Goal: Information Seeking & Learning: Get advice/opinions

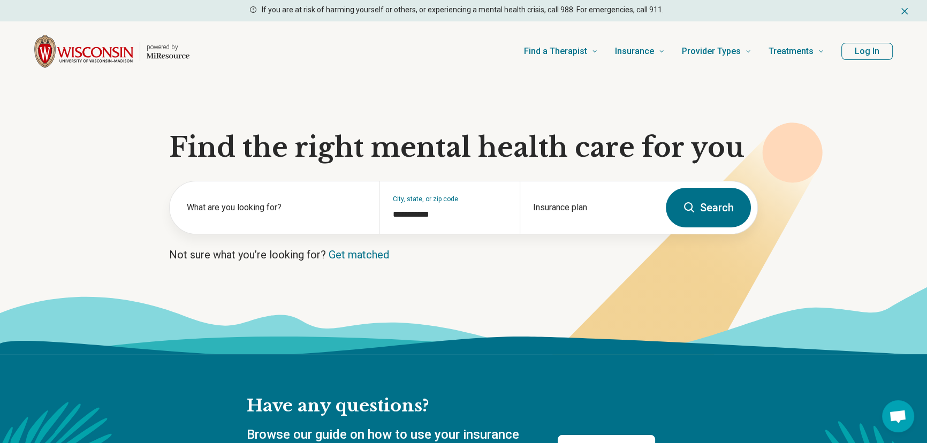
click at [116, 161] on section "**********" at bounding box center [463, 217] width 927 height 273
click at [259, 211] on label "What are you looking for?" at bounding box center [277, 207] width 180 height 13
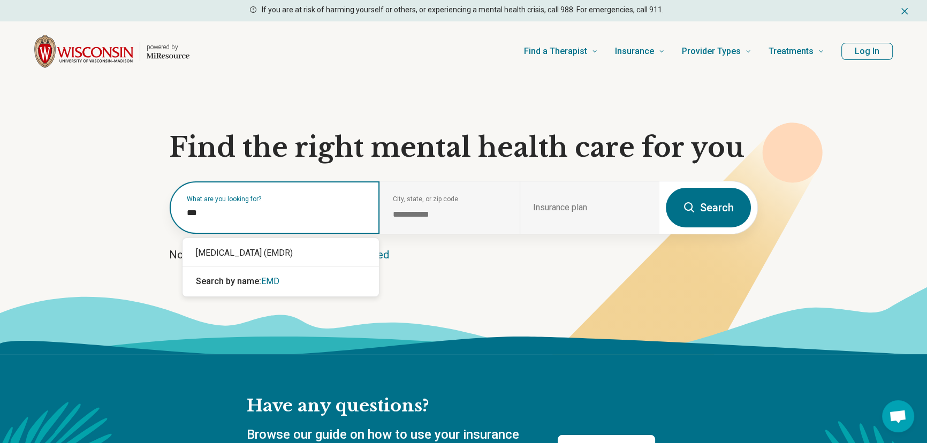
type input "****"
click at [263, 256] on div "[MEDICAL_DATA] (EMDR)" at bounding box center [281, 252] width 196 height 21
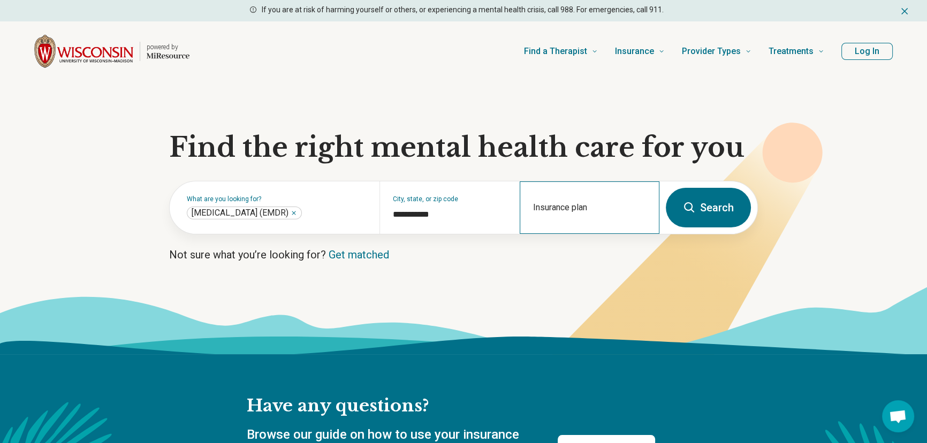
click at [581, 206] on div "Insurance plan" at bounding box center [590, 207] width 140 height 52
click at [688, 204] on icon at bounding box center [689, 207] width 10 height 10
click at [713, 204] on button "Search" at bounding box center [708, 208] width 85 height 40
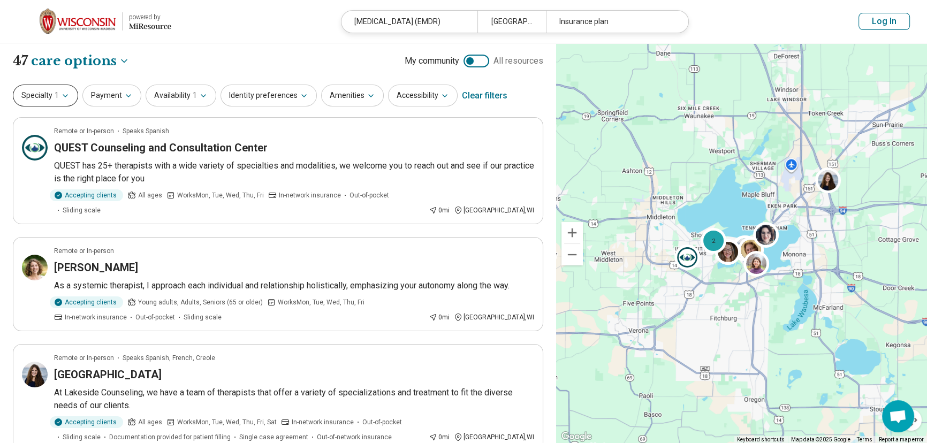
click at [67, 96] on icon "button" at bounding box center [65, 96] width 9 height 9
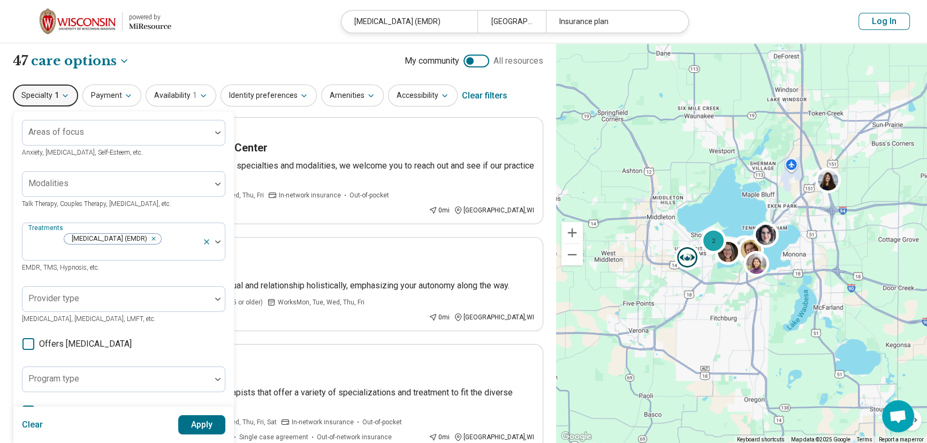
click at [209, 69] on div "**********" at bounding box center [278, 61] width 530 height 18
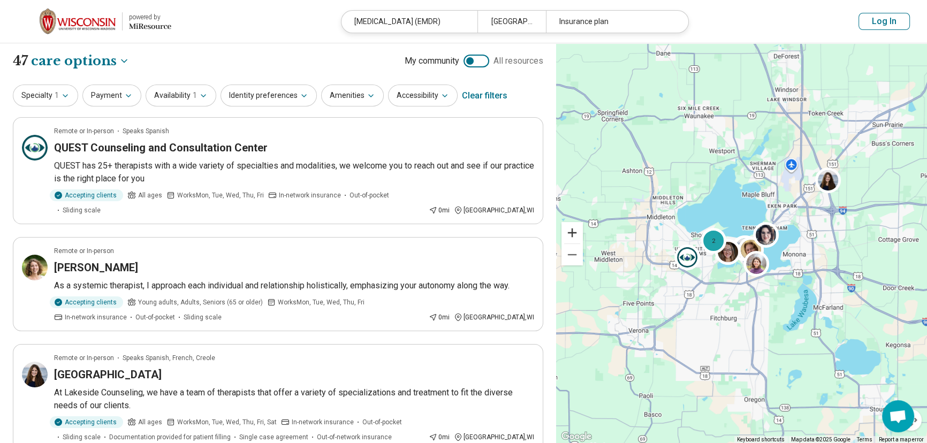
click at [575, 234] on button "Zoom in" at bounding box center [572, 232] width 21 height 21
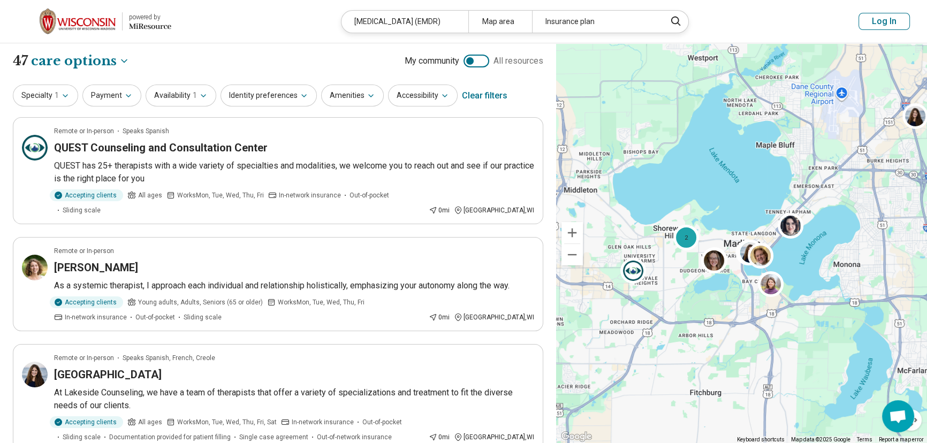
click at [575, 234] on button "Zoom in" at bounding box center [572, 232] width 21 height 21
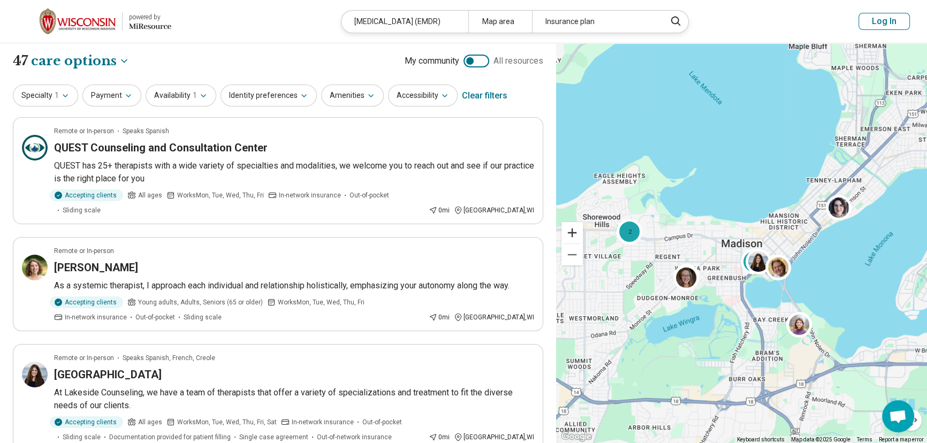
click at [575, 234] on button "Zoom in" at bounding box center [572, 232] width 21 height 21
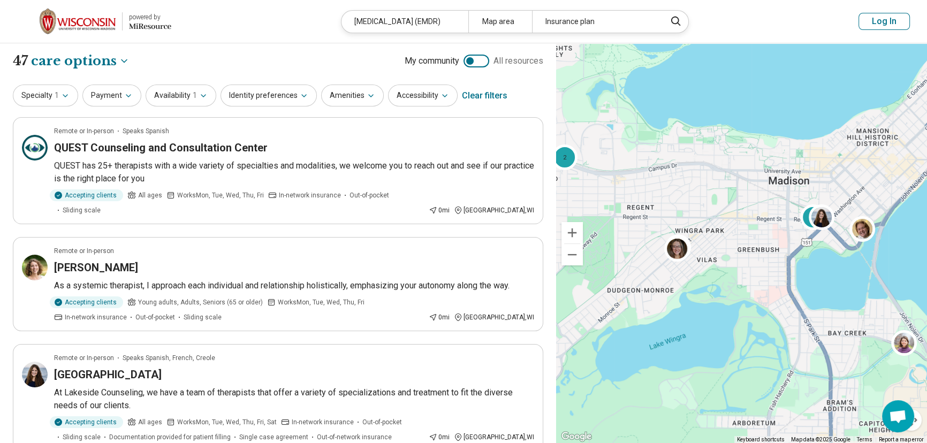
drag, startPoint x: 673, startPoint y: 240, endPoint x: 720, endPoint y: 176, distance: 79.2
click at [720, 176] on div "2 2" at bounding box center [741, 243] width 371 height 400
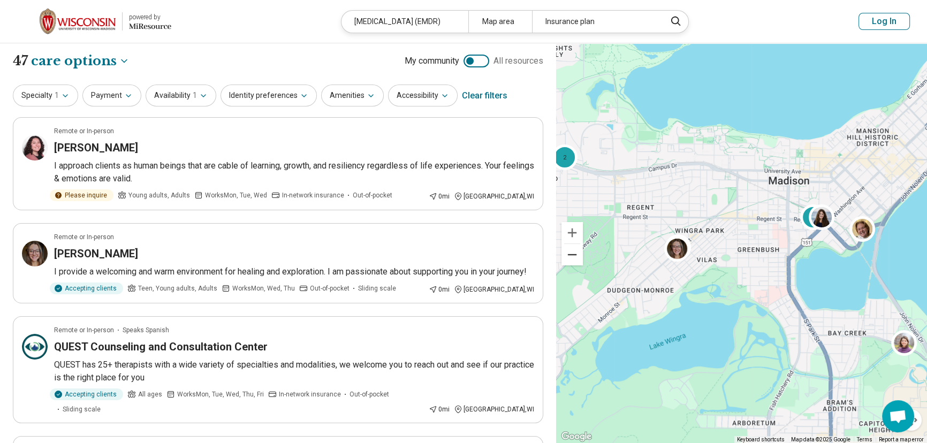
click at [574, 258] on button "Zoom out" at bounding box center [572, 254] width 21 height 21
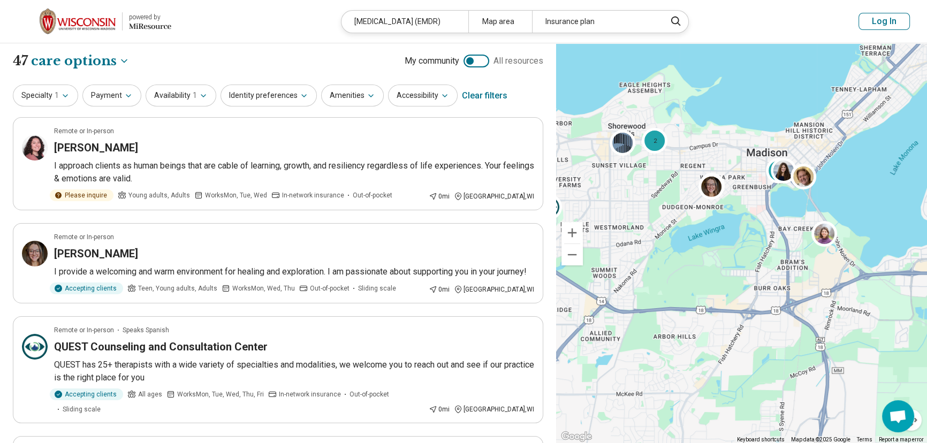
drag, startPoint x: 749, startPoint y: 200, endPoint x: 750, endPoint y: 138, distance: 61.6
click at [750, 138] on div "2 2" at bounding box center [741, 243] width 371 height 400
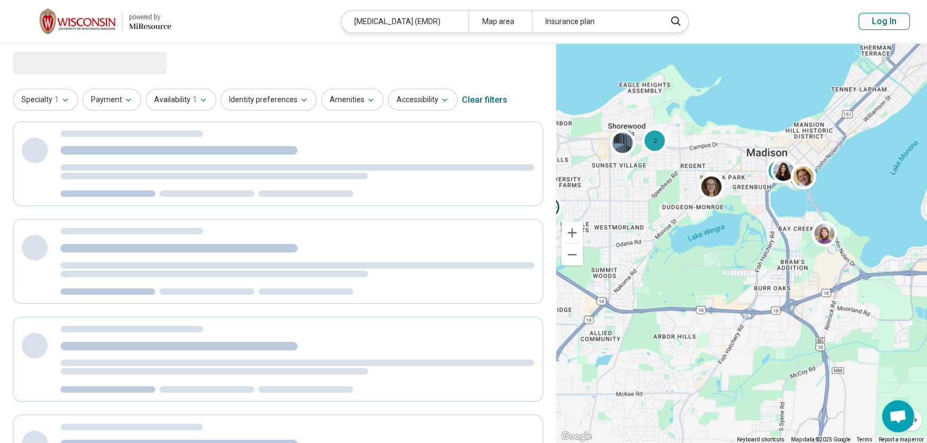
select select "***"
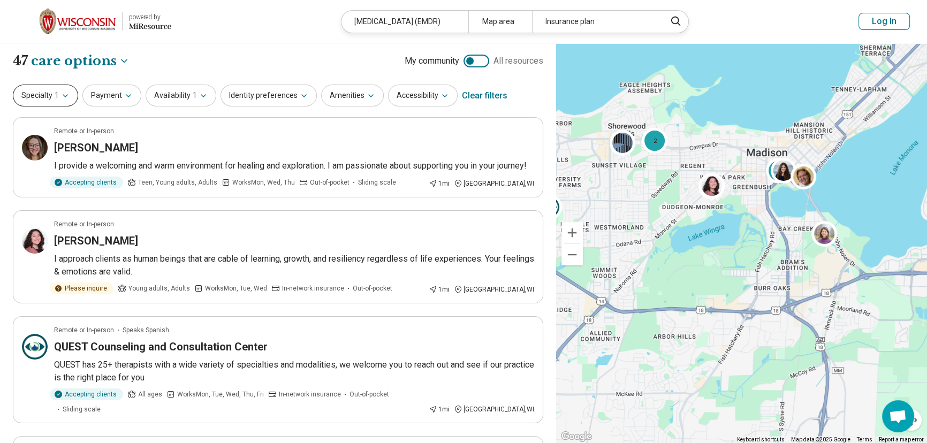
click at [66, 96] on icon "button" at bounding box center [65, 96] width 9 height 9
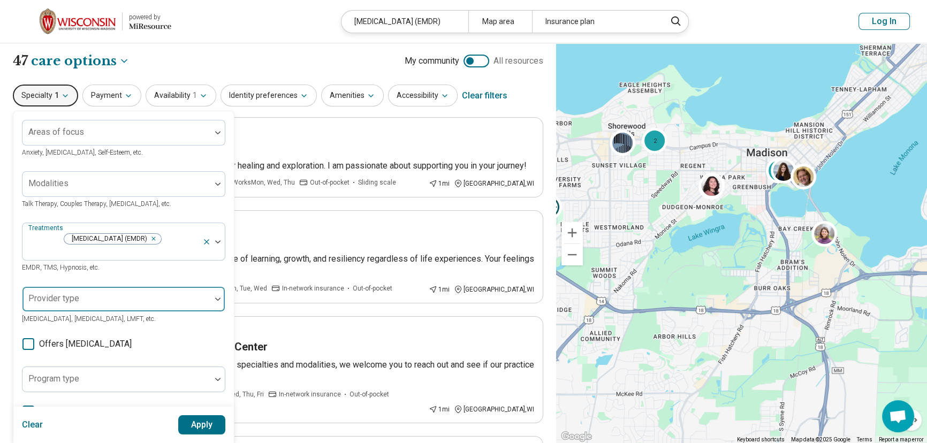
click at [93, 317] on div "Areas of focus Anxiety, Depression, Self-Esteem, etc. Modalities Talk Therapy, …" at bounding box center [123, 335] width 203 height 431
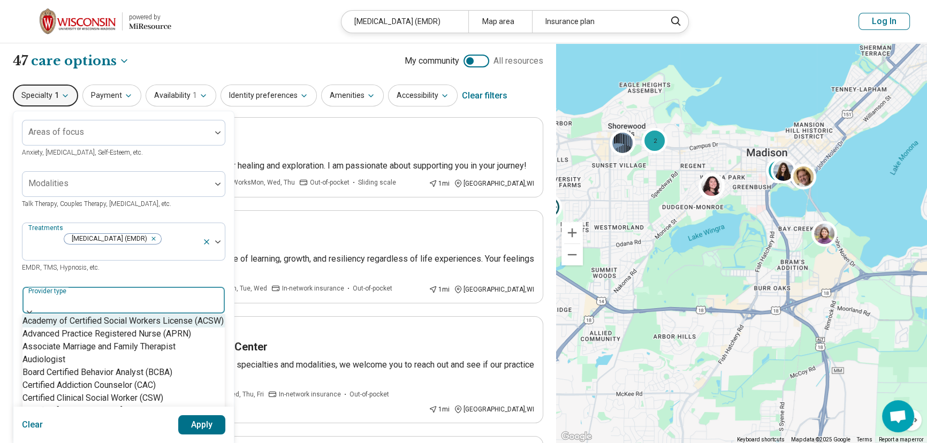
scroll to position [59, 0]
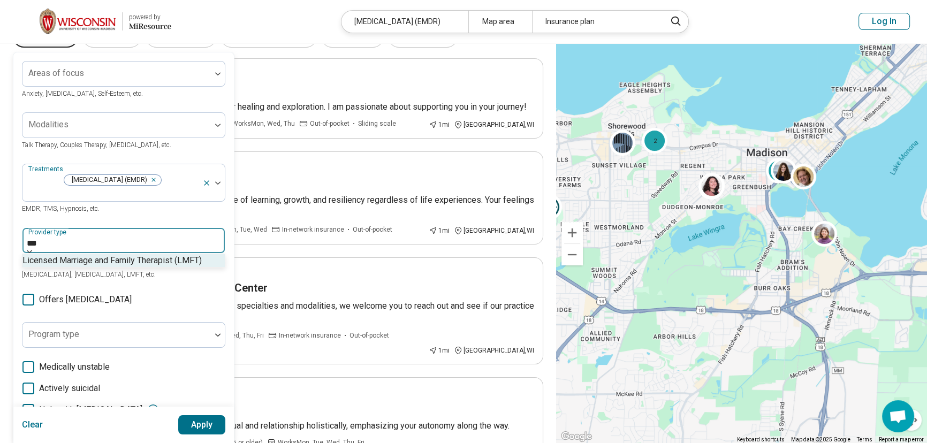
type input "****"
click at [90, 267] on div "Licensed Marriage and Family Therapist (LMFT)" at bounding box center [111, 260] width 179 height 13
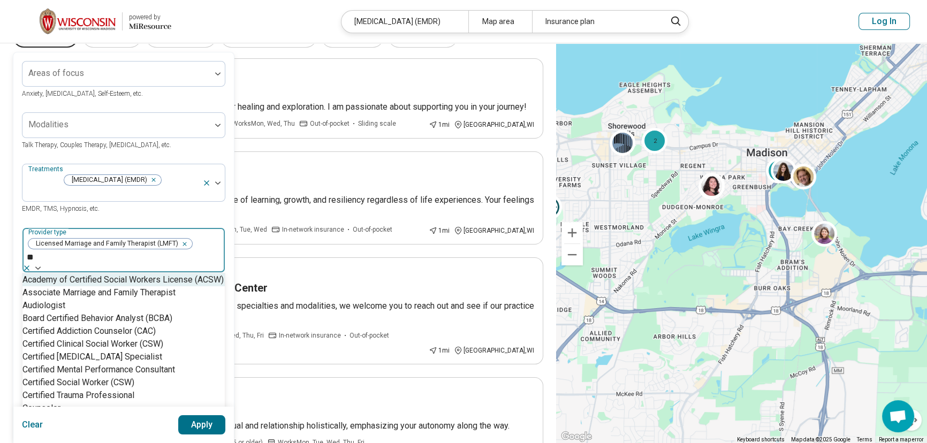
type input "***"
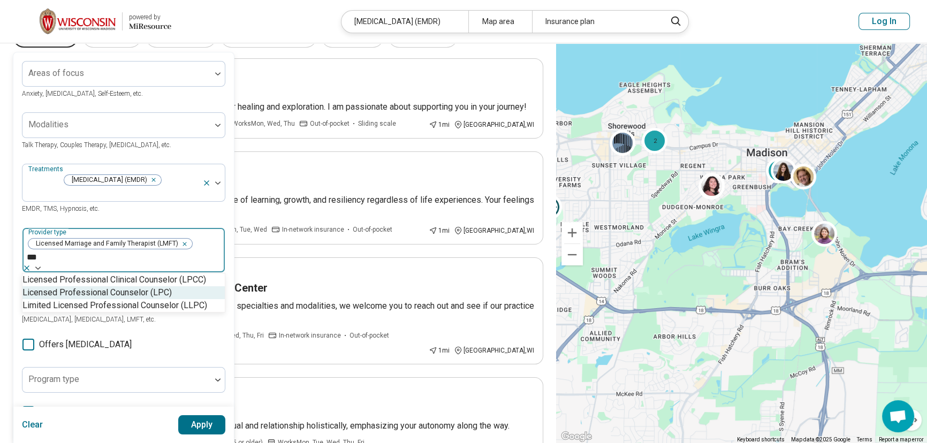
click at [153, 299] on div "Licensed Professional Counselor (LPC)" at bounding box center [96, 292] width 149 height 13
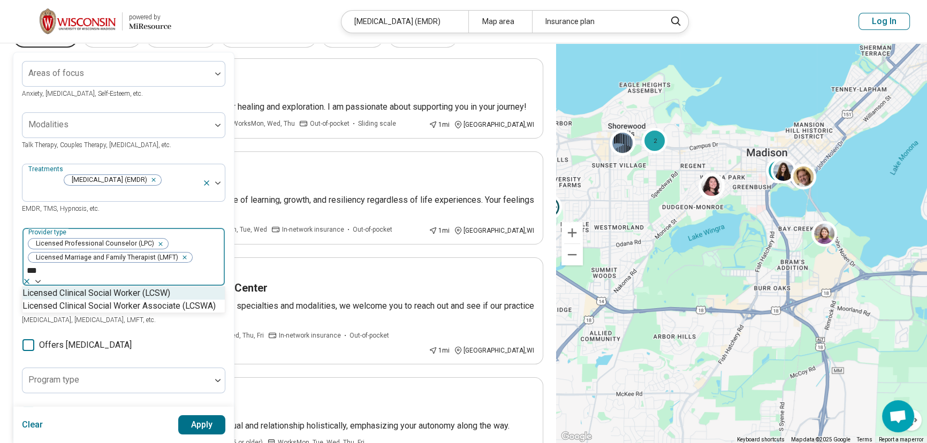
type input "****"
click at [143, 300] on div "Licensed Clinical Social Worker (LCSW)" at bounding box center [96, 293] width 148 height 13
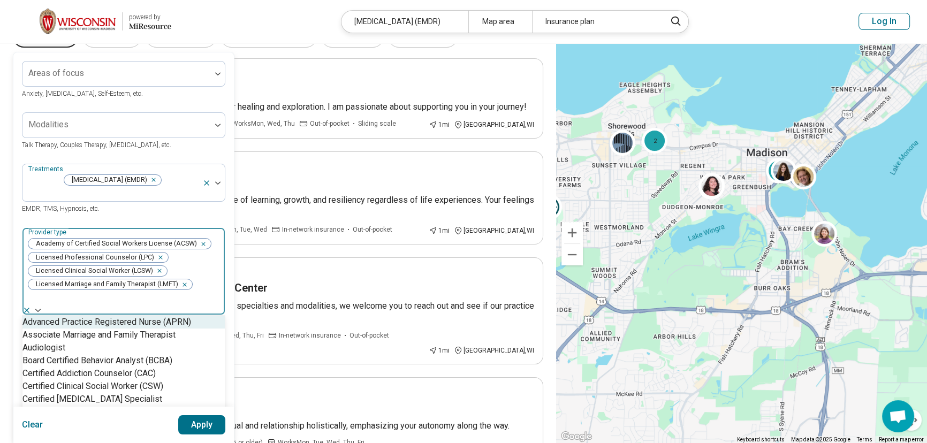
click at [203, 256] on div "Remove [object Object]" at bounding box center [209, 257] width 13 height 13
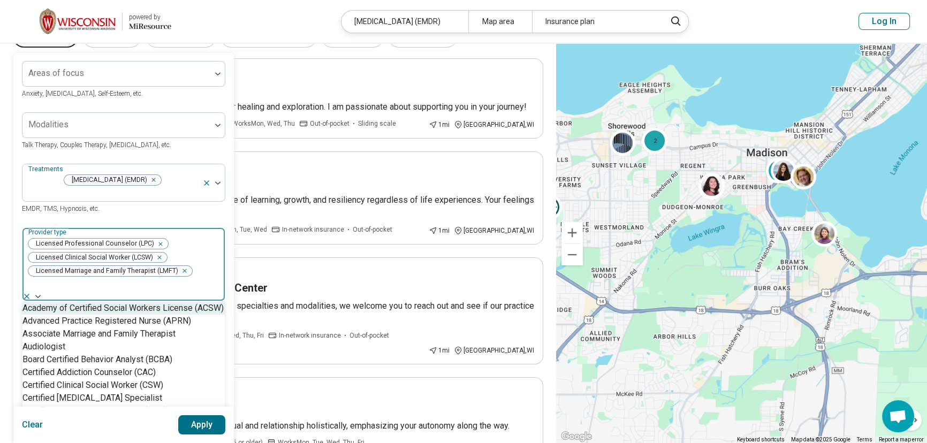
click at [149, 225] on div "Areas of focus Anxiety, Depression, Self-Esteem, etc. Modalities Talk Therapy, …" at bounding box center [123, 386] width 203 height 651
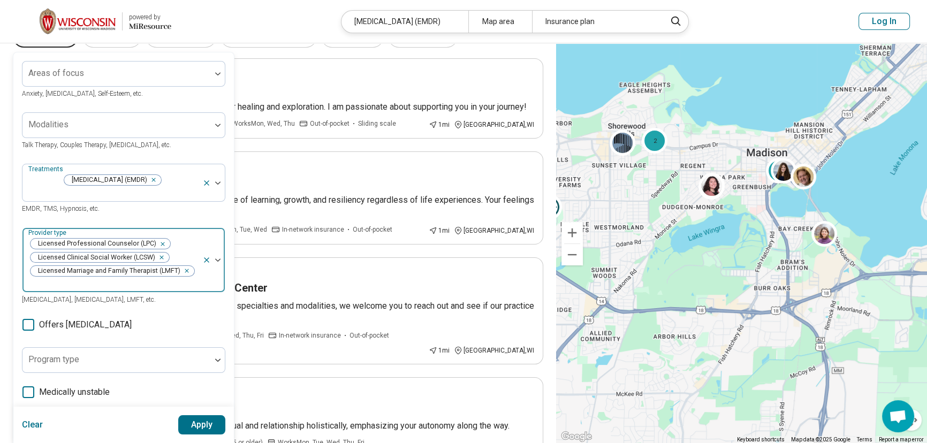
click at [199, 423] on button "Apply" at bounding box center [202, 424] width 48 height 19
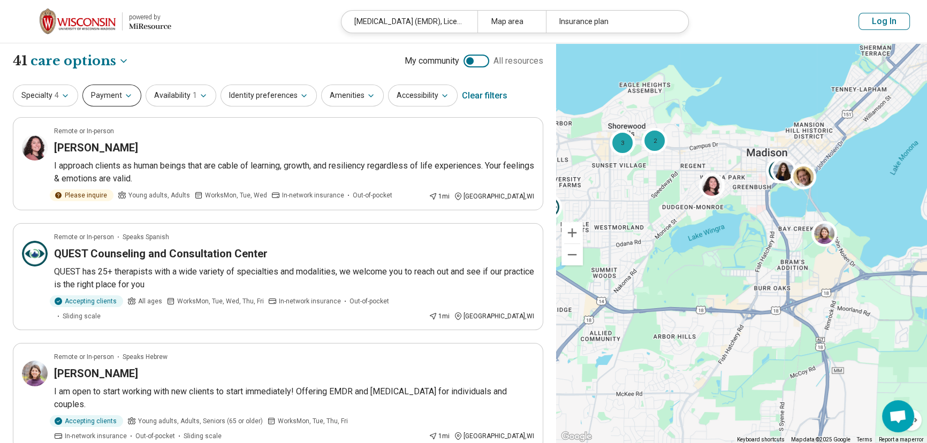
click at [131, 94] on button "Payment" at bounding box center [111, 96] width 59 height 22
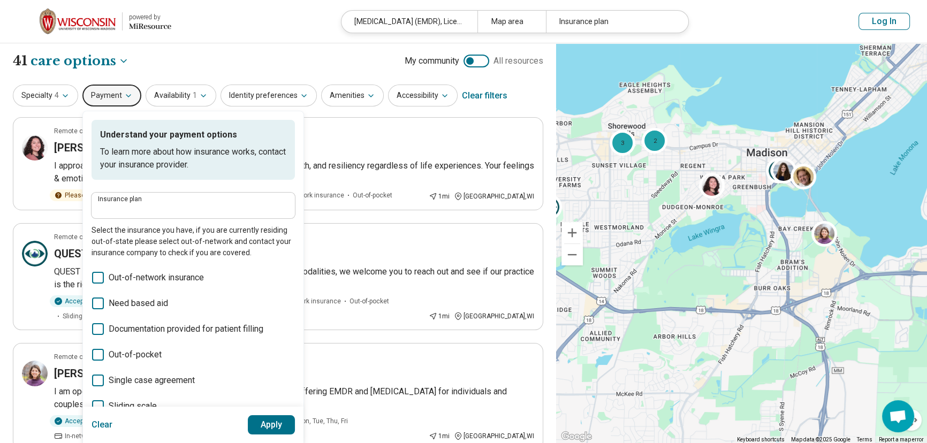
click at [100, 300] on icon at bounding box center [98, 304] width 12 height 12
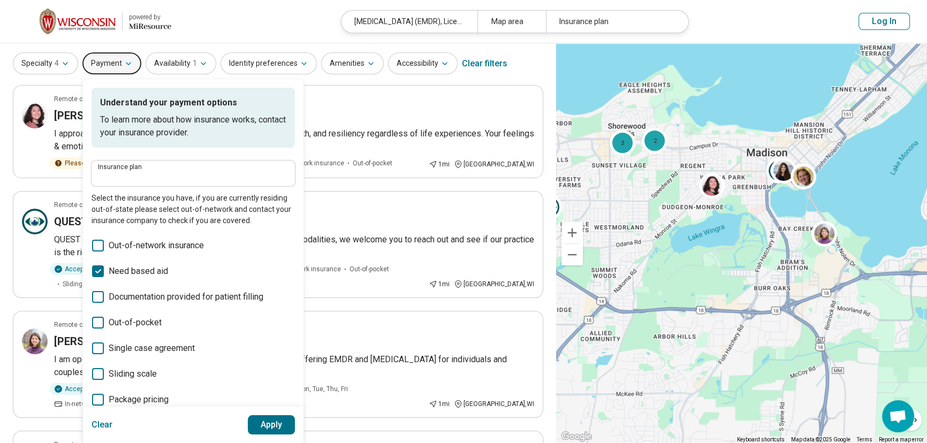
scroll to position [64, 0]
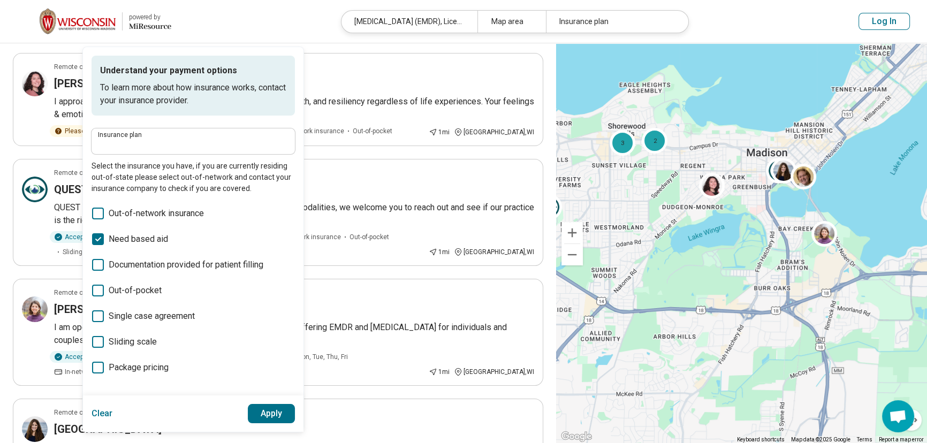
click at [94, 342] on icon at bounding box center [98, 342] width 12 height 12
click at [261, 408] on button "Apply" at bounding box center [272, 413] width 48 height 19
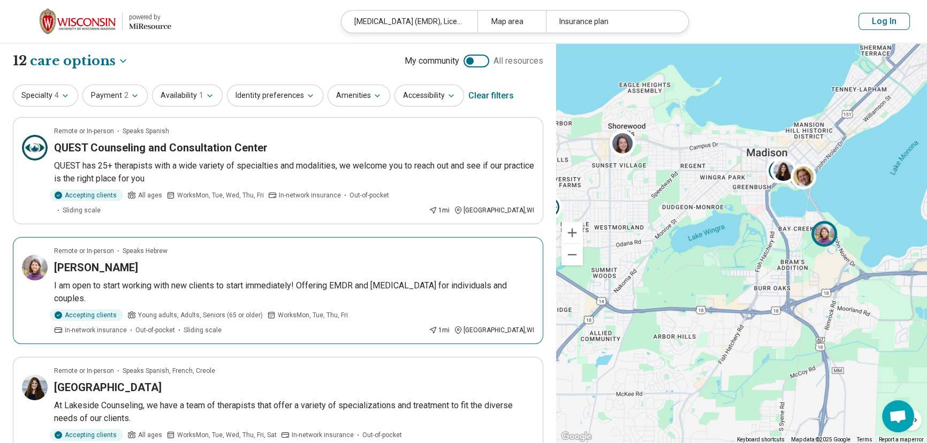
scroll to position [32, 0]
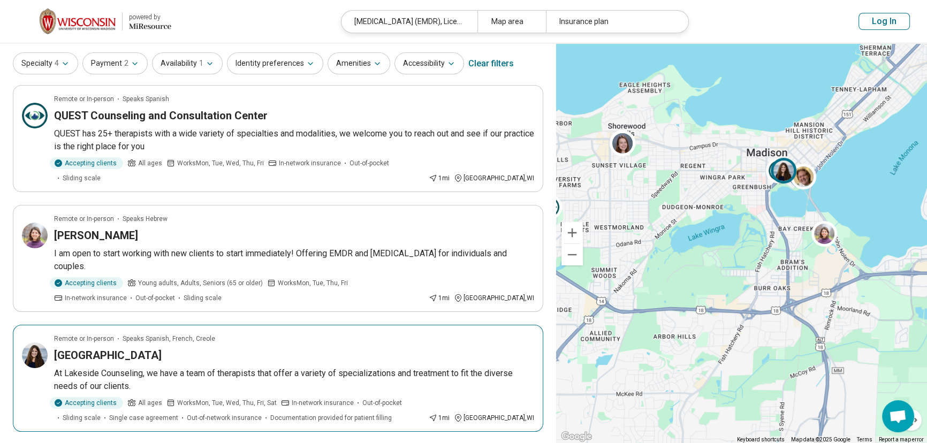
click at [243, 367] on p "At Lakeside Counseling, we have a team of therapists that offer a variety of sp…" at bounding box center [294, 380] width 480 height 26
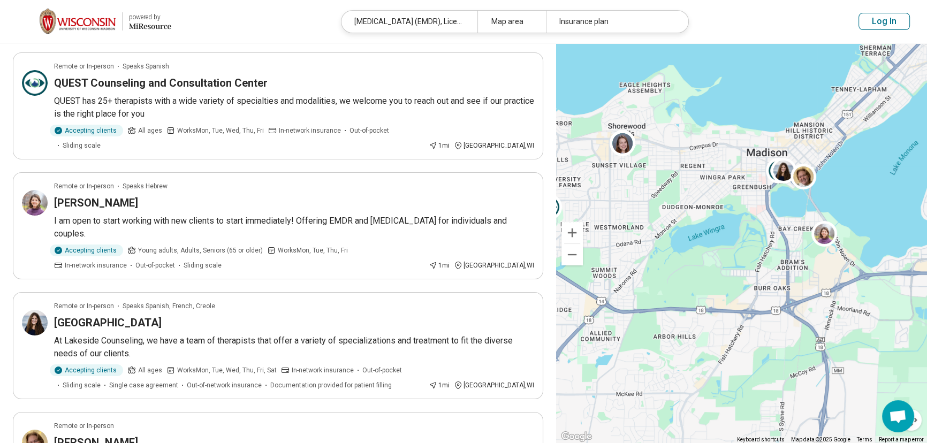
scroll to position [0, 0]
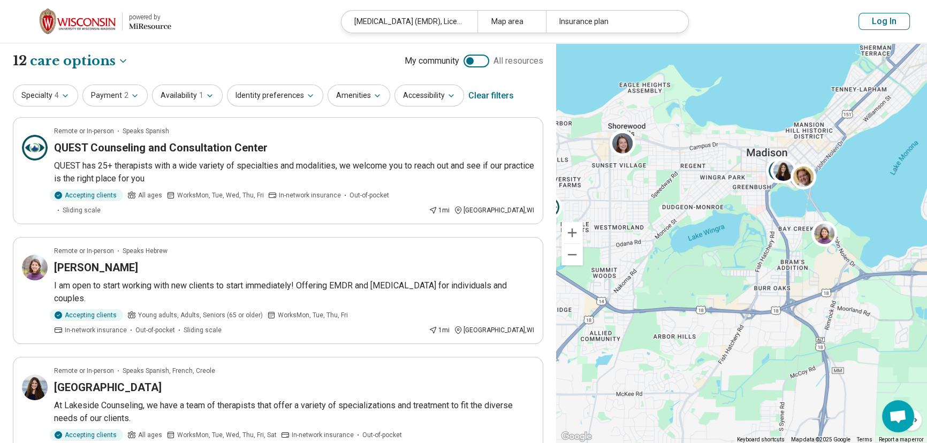
click at [867, 20] on button "Log In" at bounding box center [884, 21] width 51 height 17
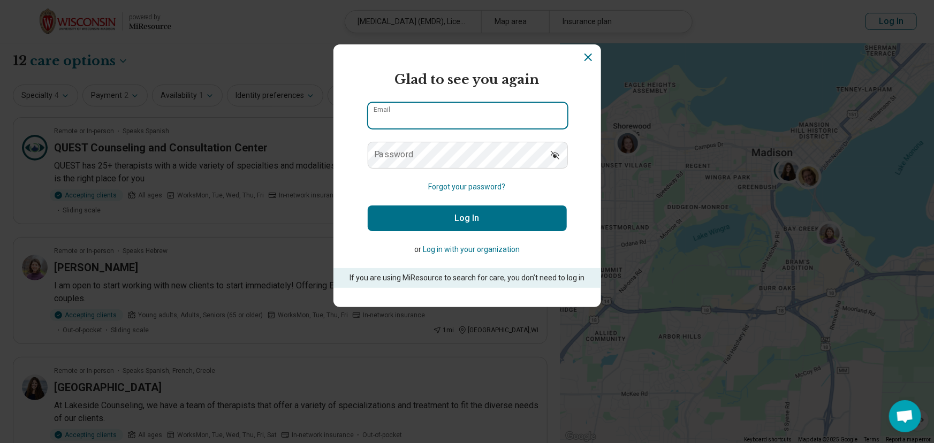
click at [418, 115] on input "Email" at bounding box center [467, 116] width 199 height 26
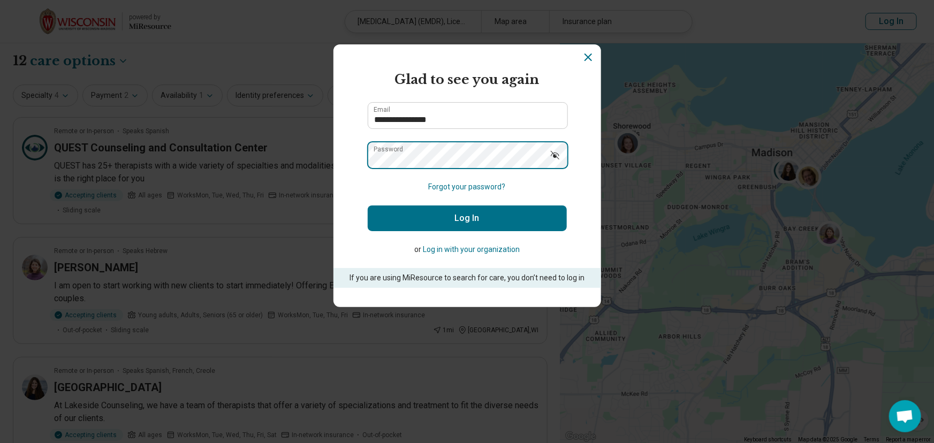
click at [368, 206] on button "Log In" at bounding box center [467, 219] width 199 height 26
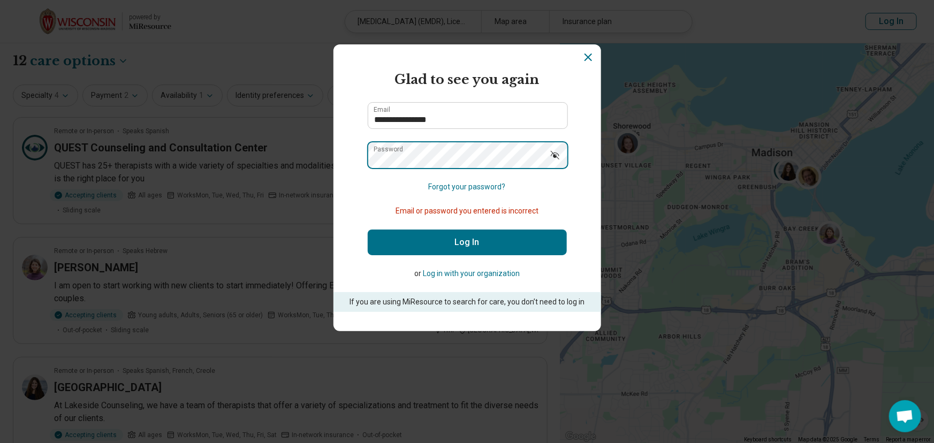
click at [305, 157] on div "**********" at bounding box center [467, 221] width 934 height 443
click at [423, 252] on button "Log In" at bounding box center [467, 243] width 199 height 26
click at [320, 157] on div "**********" at bounding box center [467, 221] width 934 height 443
click at [368, 230] on button "Log In" at bounding box center [467, 243] width 199 height 26
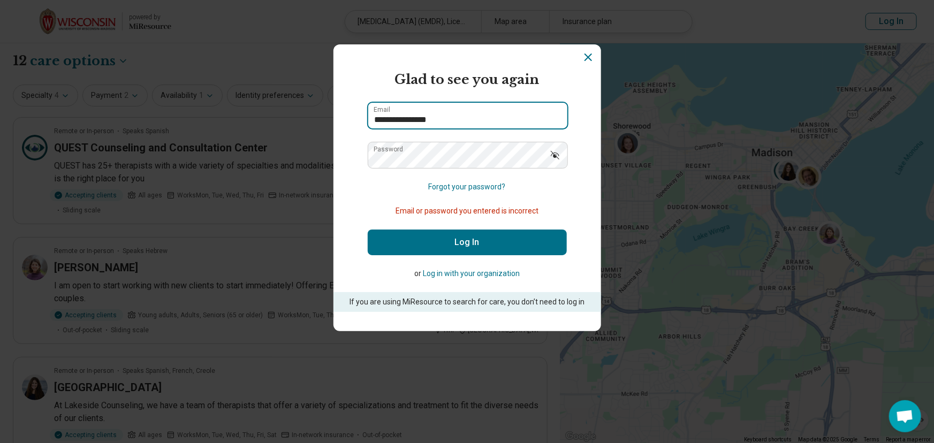
click at [376, 118] on input "**********" at bounding box center [467, 116] width 199 height 26
type input "**********"
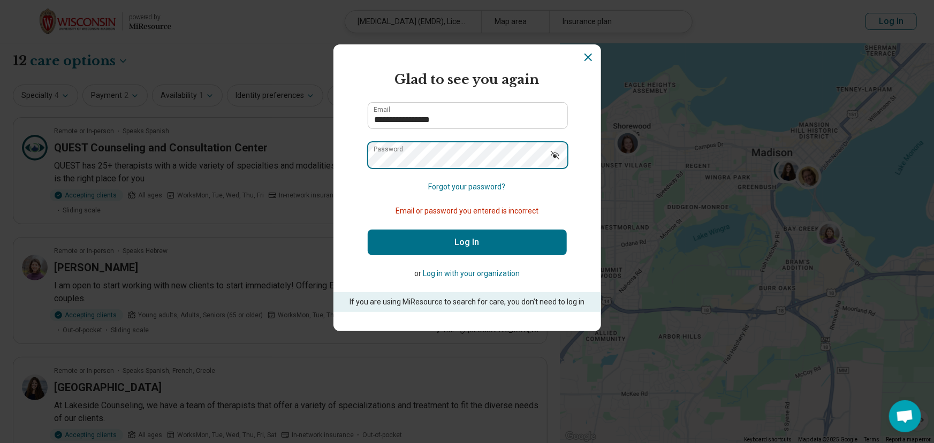
click at [300, 161] on div "**********" at bounding box center [467, 221] width 934 height 443
click at [368, 230] on button "Log In" at bounding box center [467, 243] width 199 height 26
click at [317, 162] on div "**********" at bounding box center [467, 221] width 934 height 443
click at [368, 230] on button "Log In" at bounding box center [467, 243] width 199 height 26
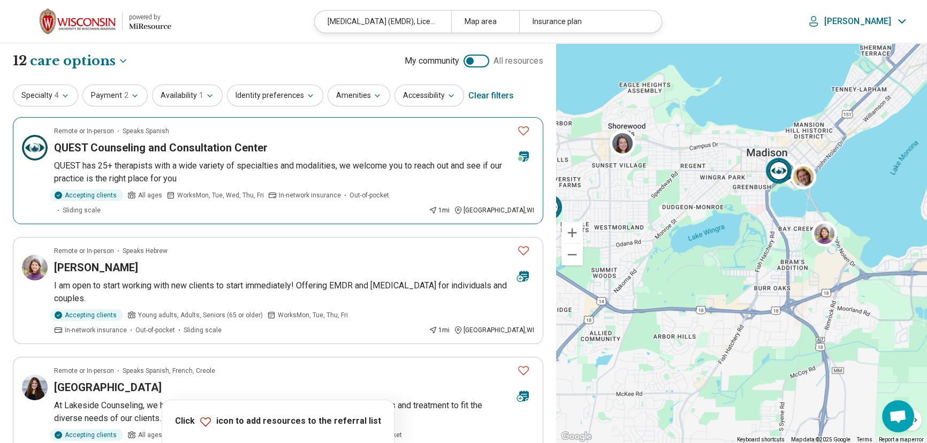
click at [526, 131] on icon "Favorite" at bounding box center [523, 130] width 13 height 13
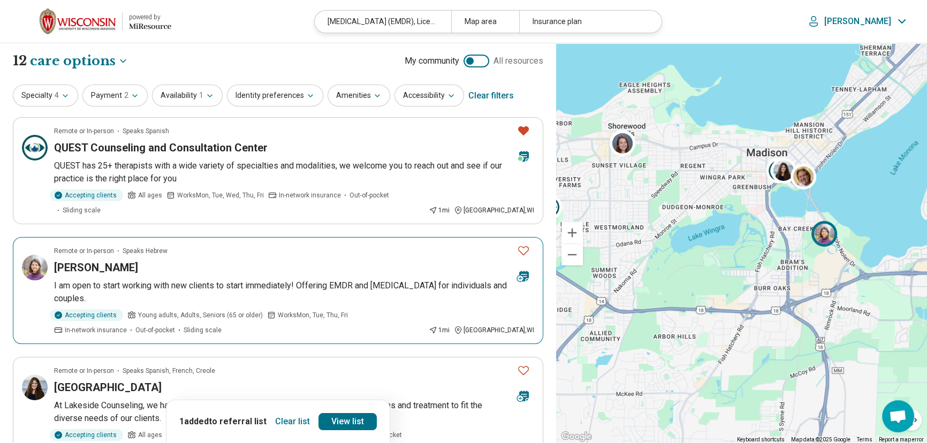
click at [524, 244] on icon "Favorite" at bounding box center [523, 250] width 13 height 13
click at [525, 364] on icon "Favorite" at bounding box center [523, 370] width 13 height 13
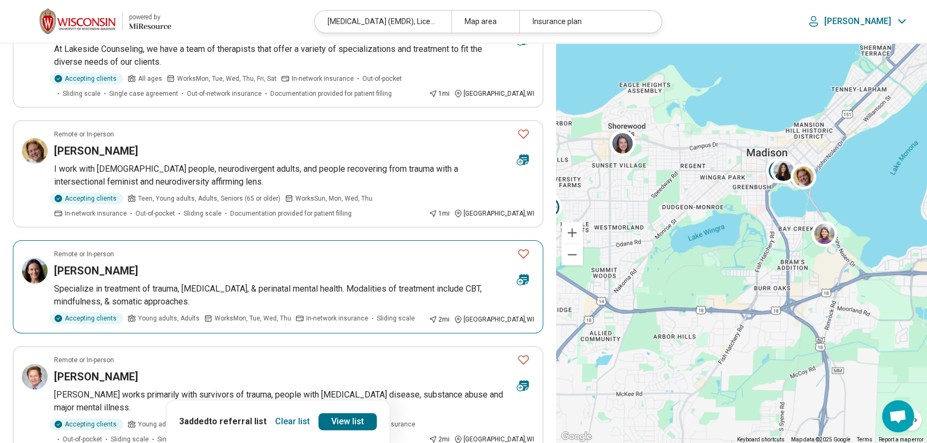
scroll to position [454, 0]
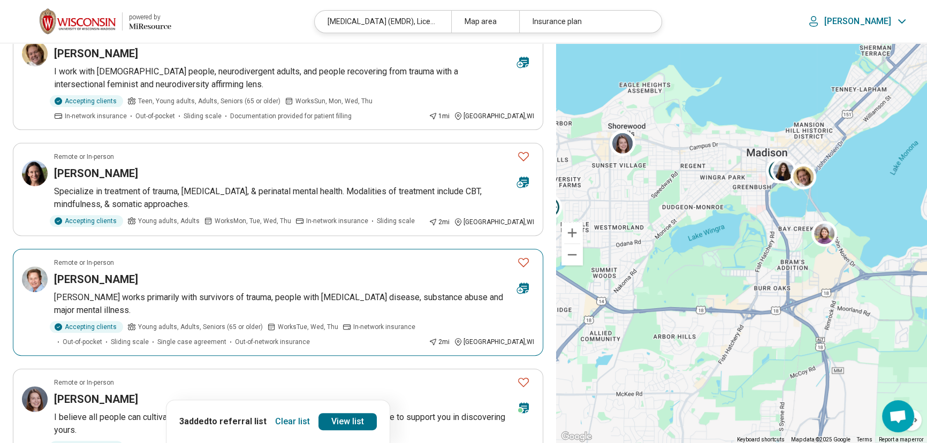
click at [521, 256] on icon "Favorite" at bounding box center [523, 262] width 13 height 13
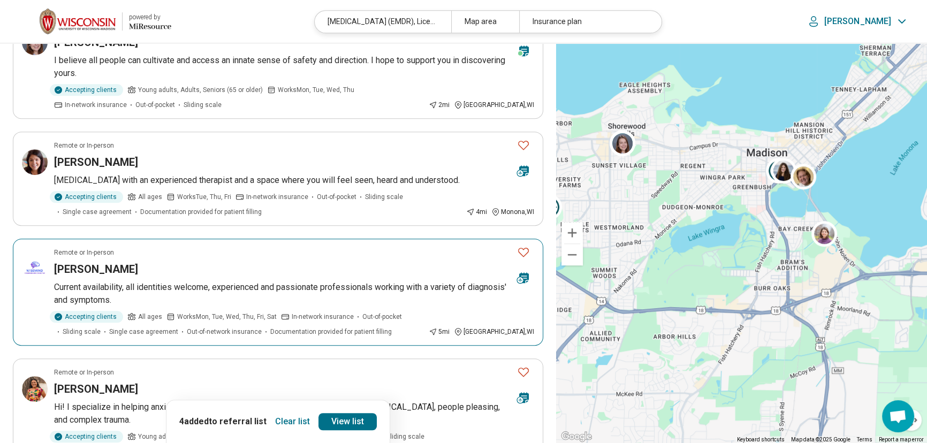
scroll to position [941, 0]
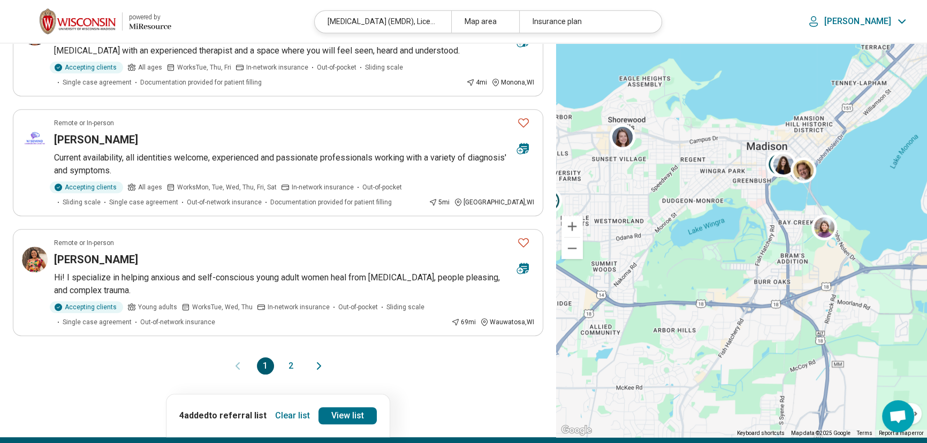
click at [287, 358] on button "2" at bounding box center [291, 366] width 17 height 17
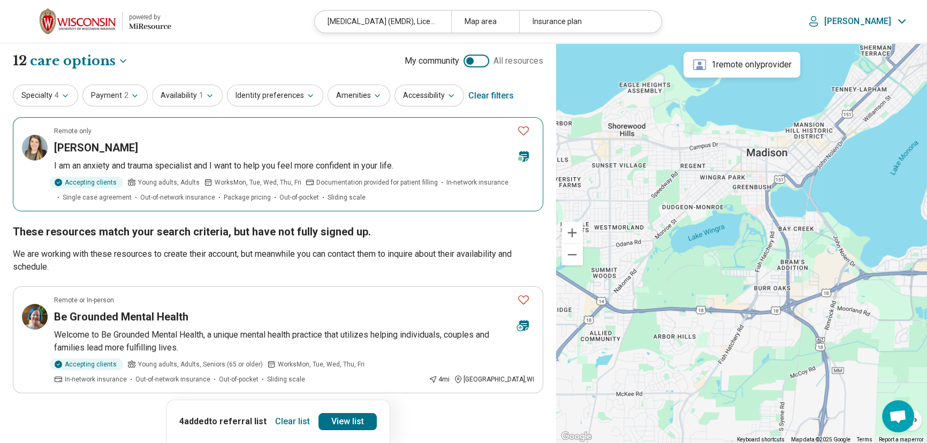
click at [373, 147] on div "[PERSON_NAME]" at bounding box center [281, 147] width 454 height 15
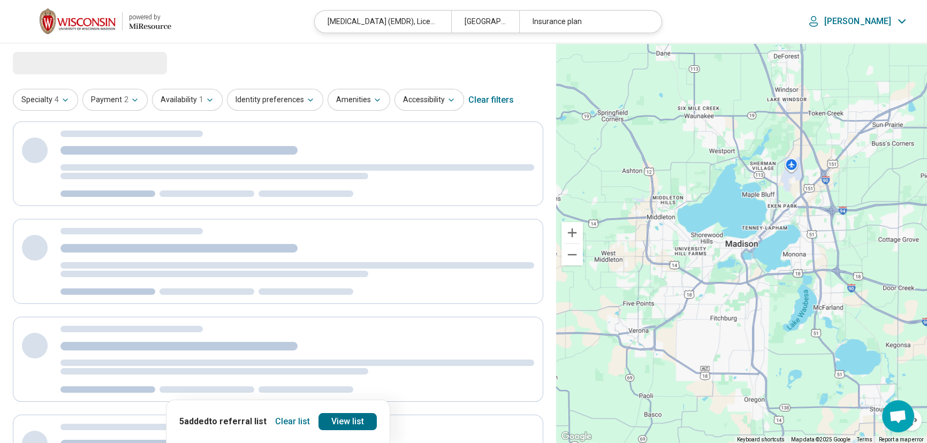
select select "***"
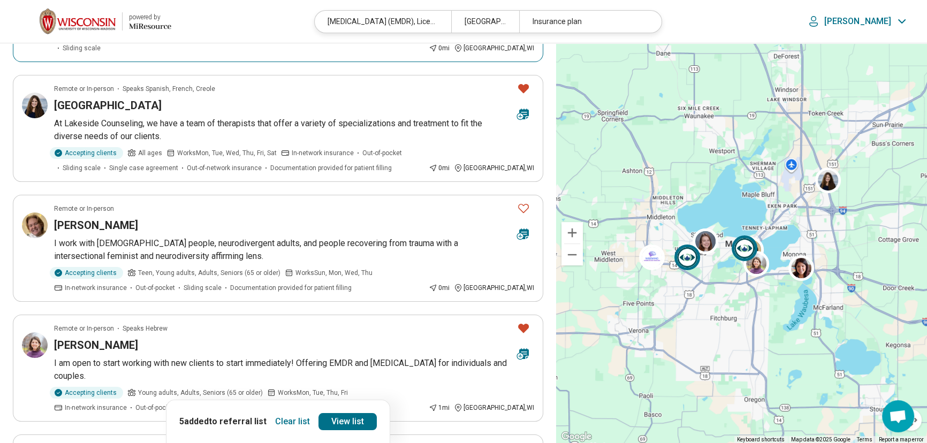
scroll to position [292, 0]
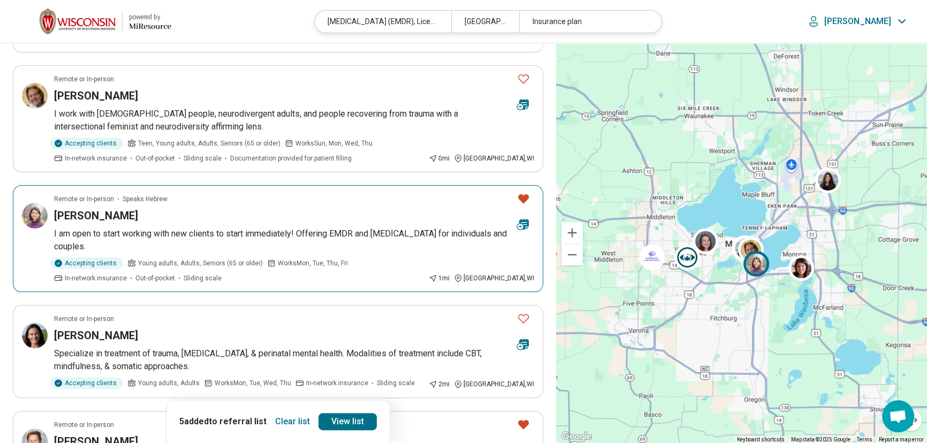
click at [72, 208] on h3 "[PERSON_NAME]" at bounding box center [96, 215] width 84 height 15
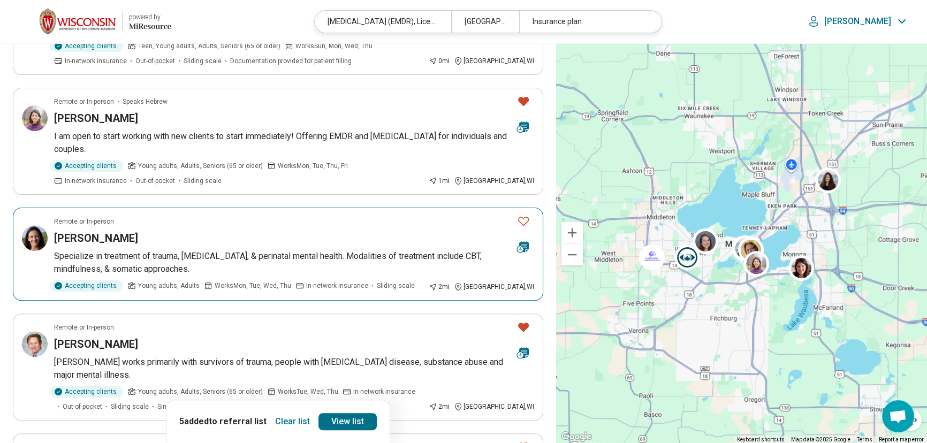
scroll to position [422, 0]
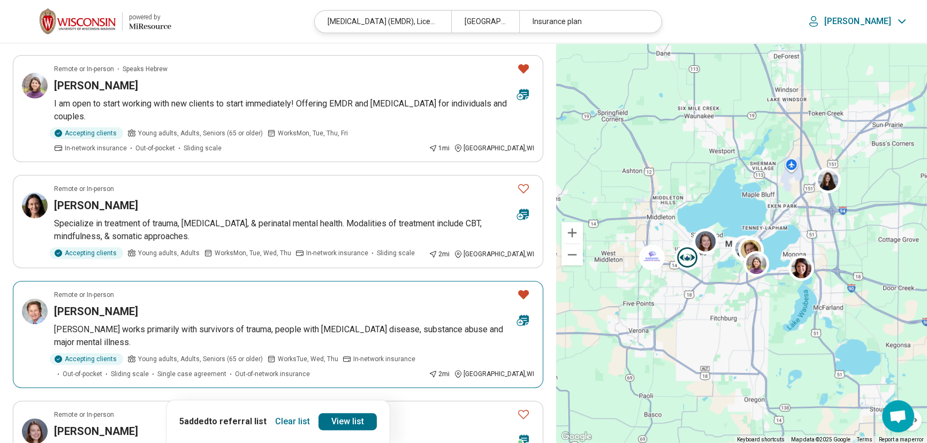
click at [87, 304] on h3 "[PERSON_NAME]" at bounding box center [96, 311] width 84 height 15
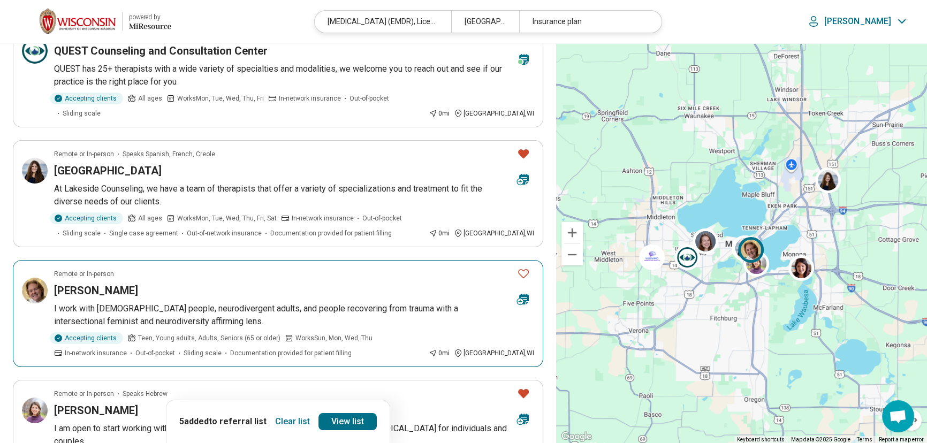
scroll to position [32, 0]
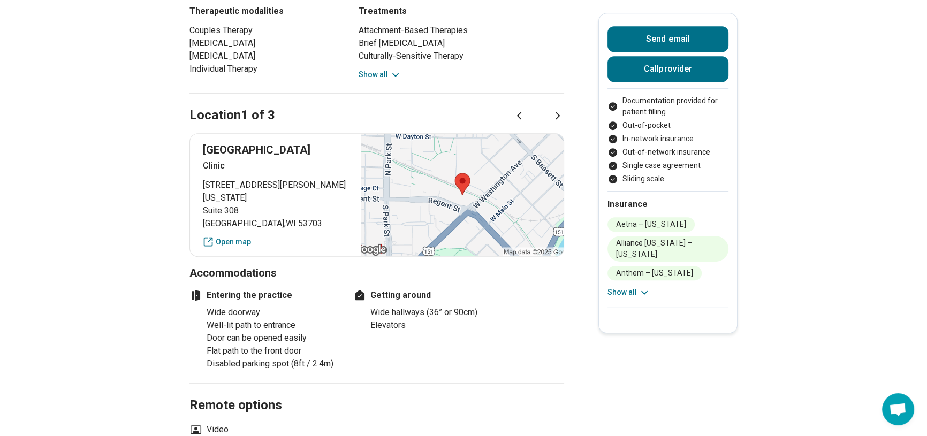
scroll to position [583, 0]
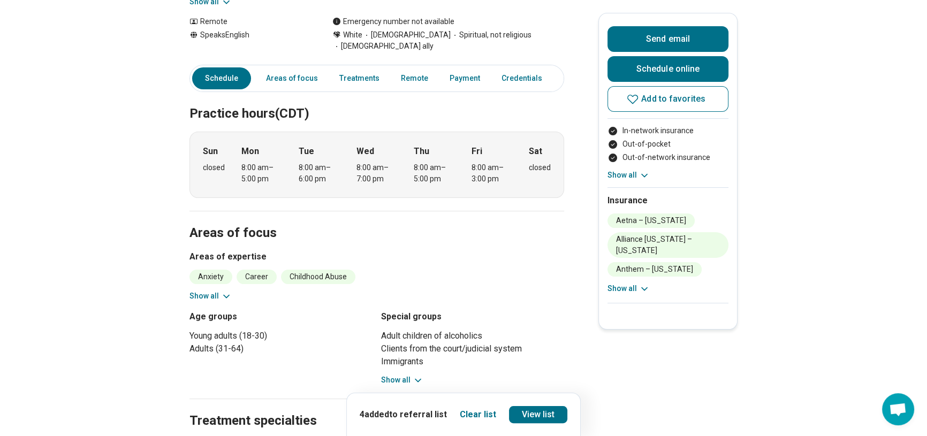
scroll to position [64, 0]
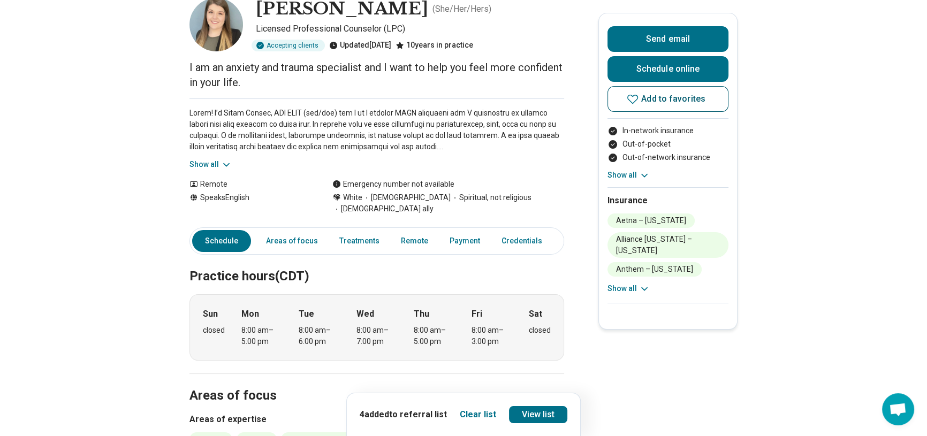
click at [660, 96] on span "Add to favorites" at bounding box center [673, 99] width 64 height 9
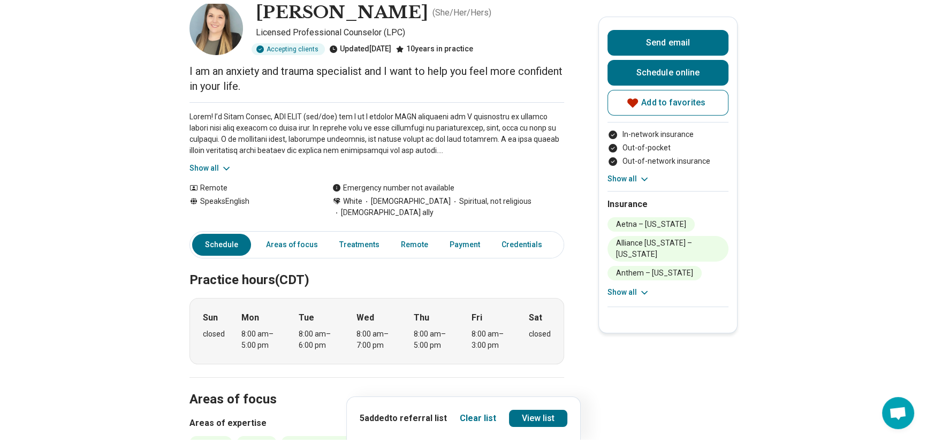
scroll to position [0, 0]
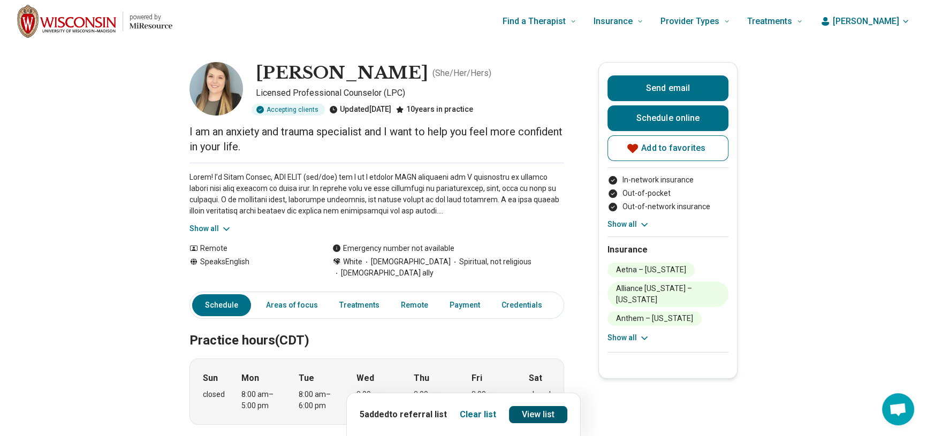
click at [541, 411] on link "View list" at bounding box center [538, 414] width 59 height 17
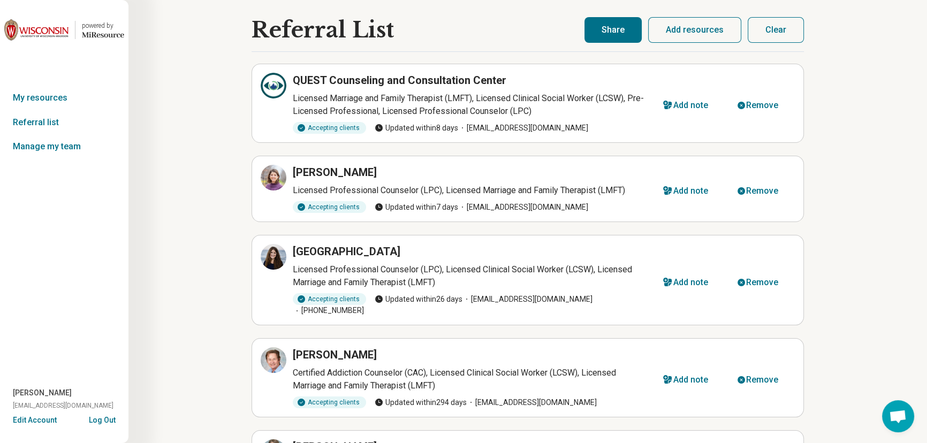
click at [617, 24] on button "Share" at bounding box center [613, 30] width 57 height 26
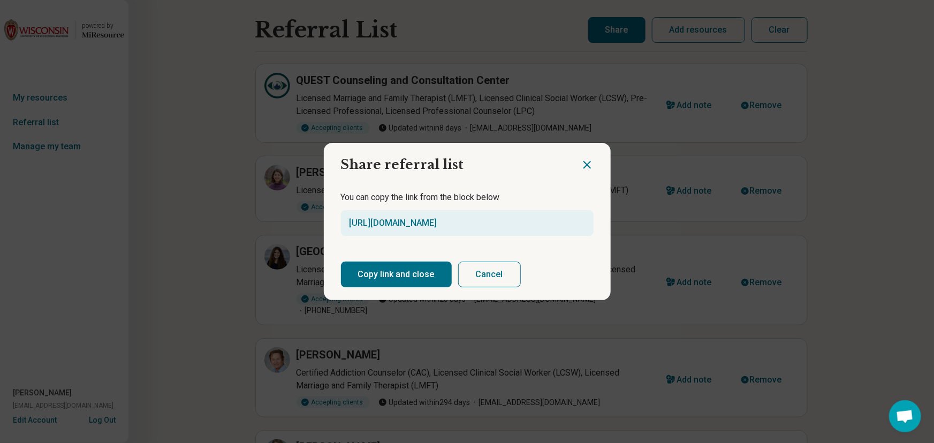
click at [412, 275] on button "Copy link and close" at bounding box center [396, 275] width 111 height 26
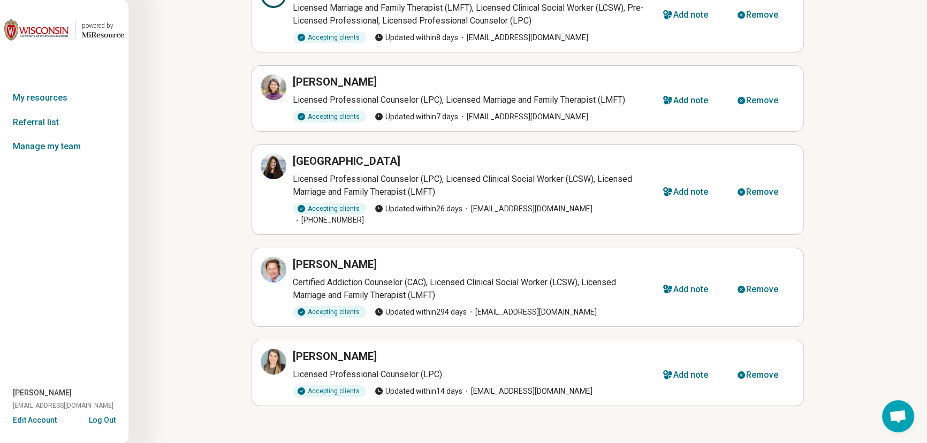
scroll to position [58, 0]
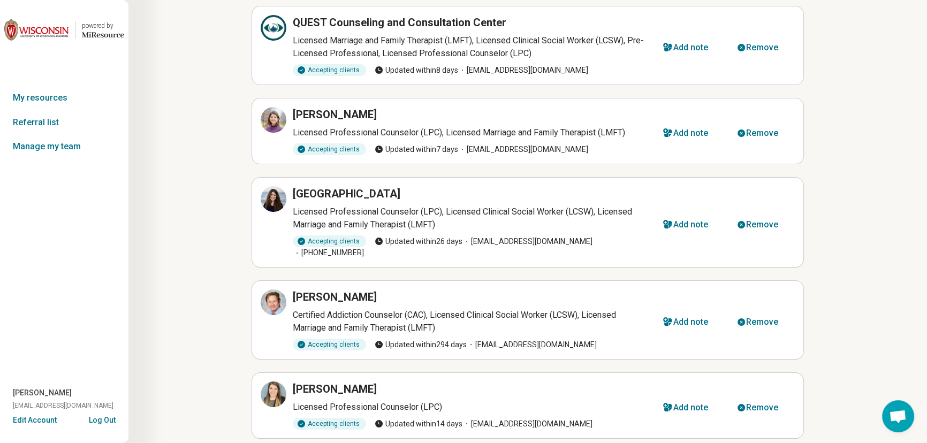
click at [339, 112] on h3 "[PERSON_NAME]" at bounding box center [335, 114] width 84 height 15
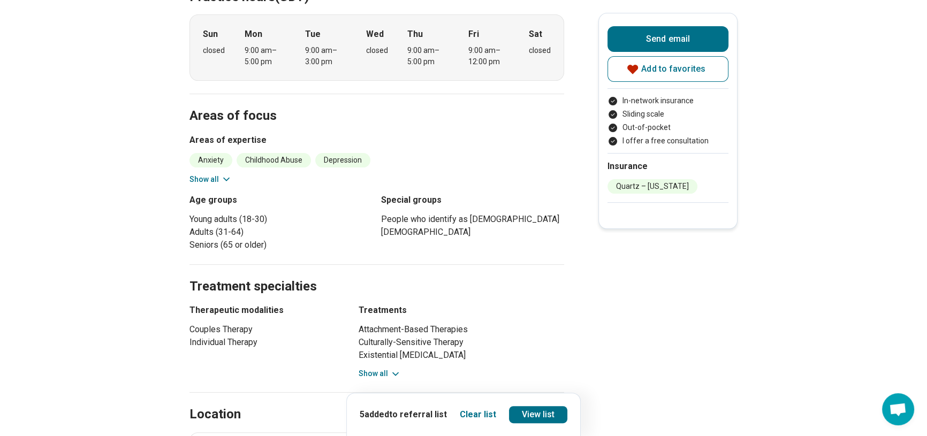
scroll to position [487, 0]
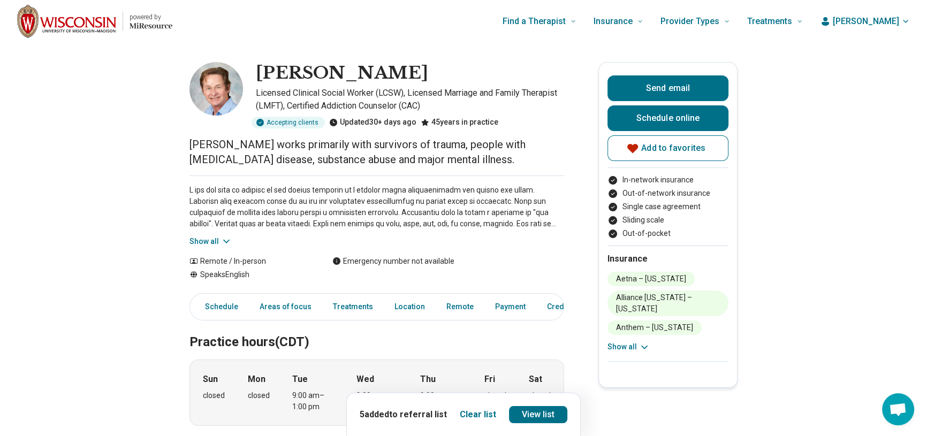
click at [222, 239] on button "Show all" at bounding box center [210, 241] width 42 height 11
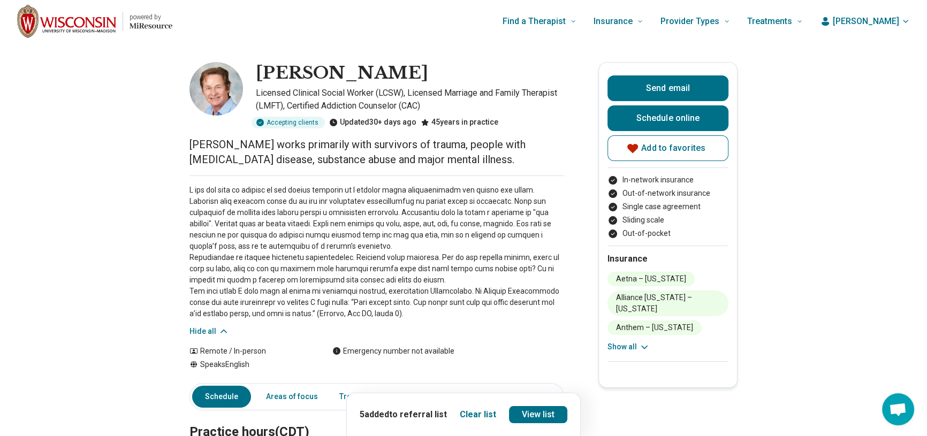
scroll to position [32, 0]
